Goal: Navigation & Orientation: Find specific page/section

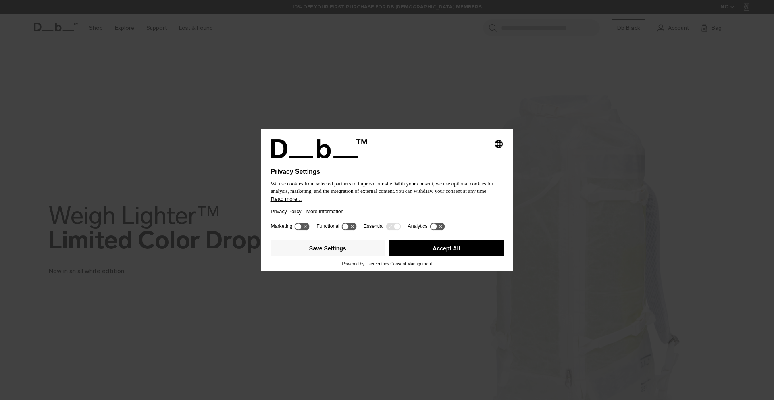
click at [420, 245] on button "Accept All" at bounding box center [446, 248] width 114 height 16
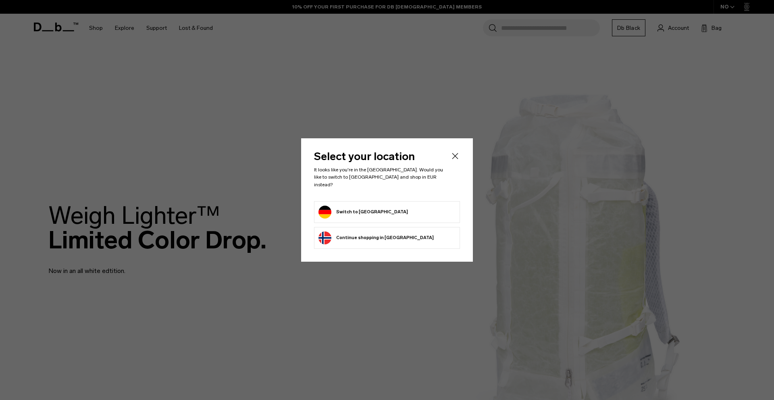
click at [358, 212] on button "Switch to [GEOGRAPHIC_DATA]" at bounding box center [362, 212] width 89 height 13
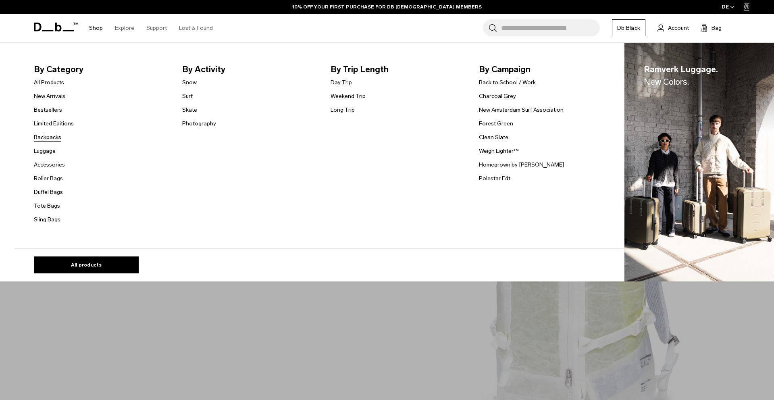
click at [46, 139] on link "Backpacks" at bounding box center [47, 137] width 27 height 8
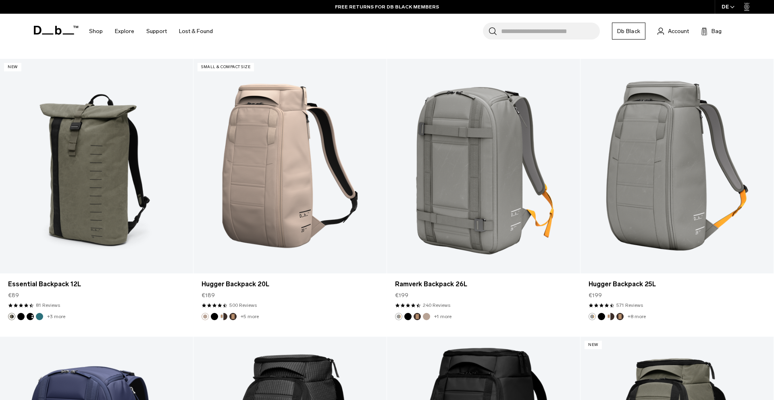
scroll to position [1903, 0]
